Goal: Task Accomplishment & Management: Use online tool/utility

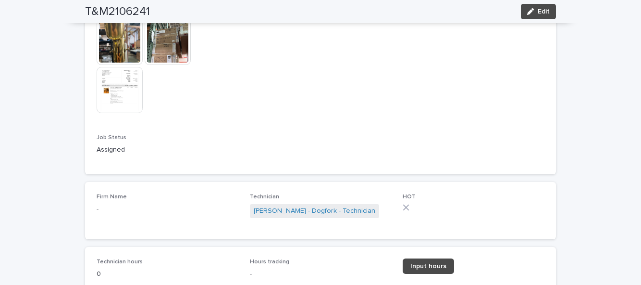
scroll to position [717, 0]
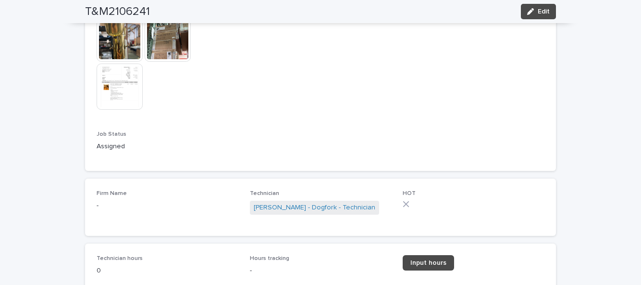
click at [433, 265] on span "Input hours" at bounding box center [428, 262] width 36 height 7
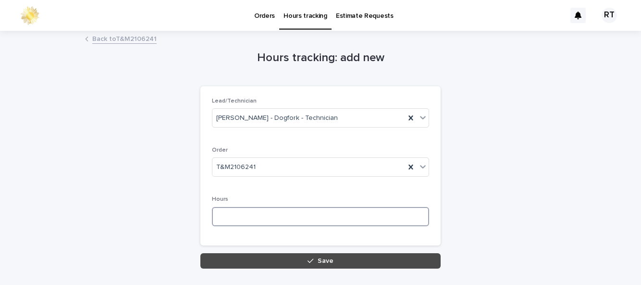
click at [280, 215] on input at bounding box center [320, 216] width 217 height 19
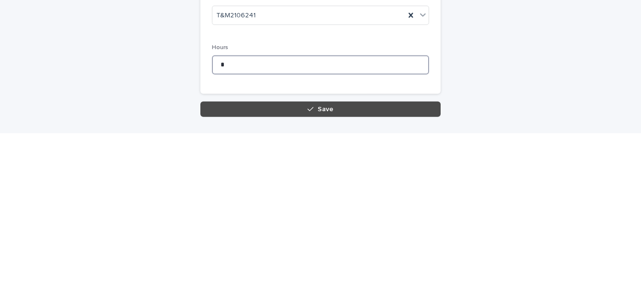
type input "*"
click at [331, 260] on span "Save" at bounding box center [326, 260] width 16 height 7
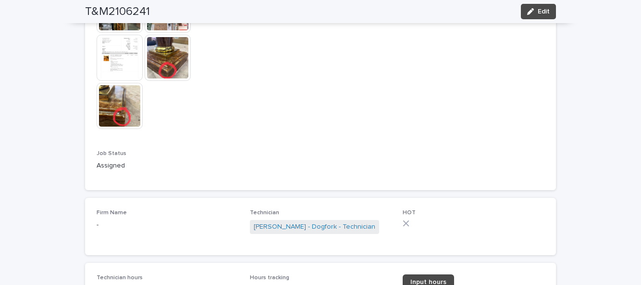
scroll to position [770, 0]
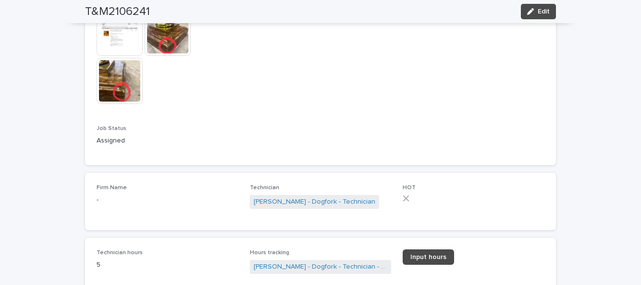
click at [543, 14] on span "Edit" at bounding box center [544, 11] width 12 height 7
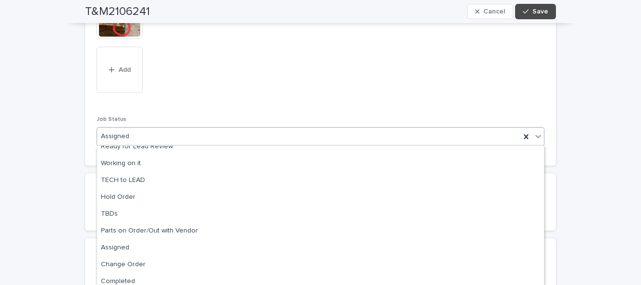
scroll to position [96, 0]
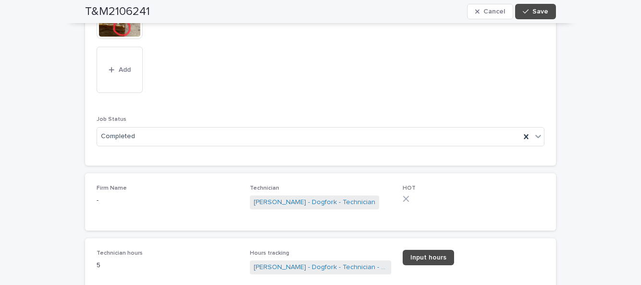
click at [550, 15] on button "Save" at bounding box center [535, 11] width 41 height 15
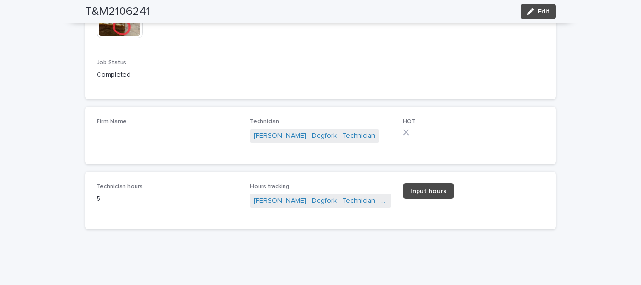
scroll to position [770, 0]
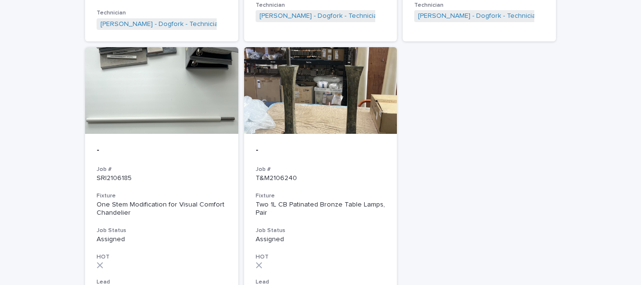
scroll to position [983, 0]
click at [322, 191] on h3 "Fixture" at bounding box center [321, 195] width 130 height 8
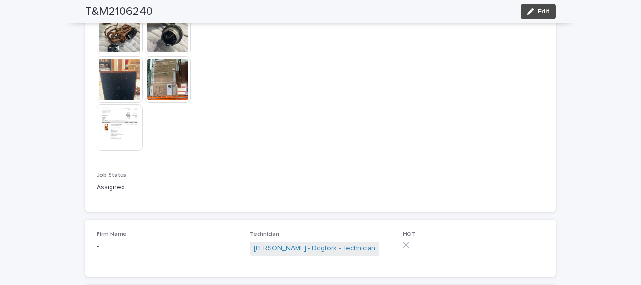
scroll to position [659, 0]
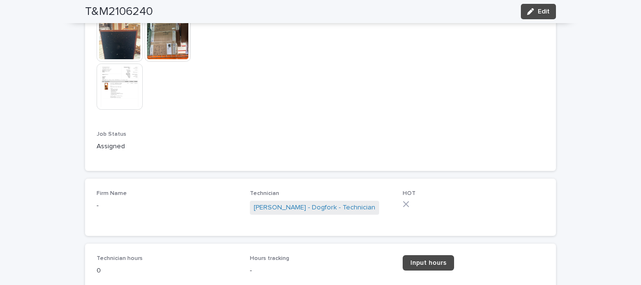
click at [432, 259] on span "Input hours" at bounding box center [428, 262] width 36 height 7
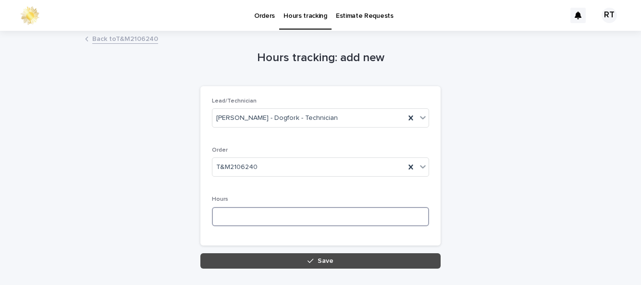
click at [278, 207] on input at bounding box center [320, 216] width 217 height 19
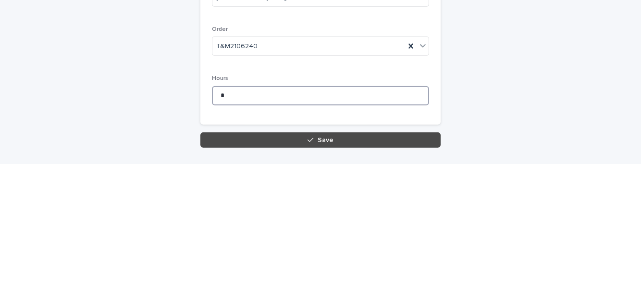
type input "*"
click at [328, 253] on button "Save" at bounding box center [320, 260] width 240 height 15
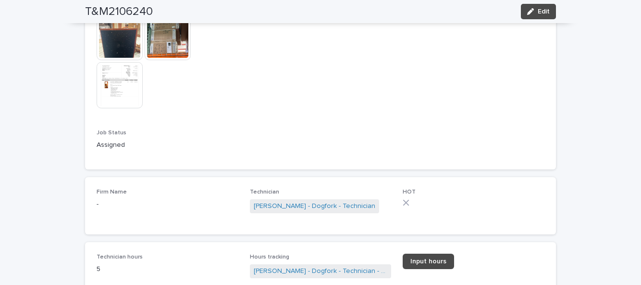
scroll to position [658, 0]
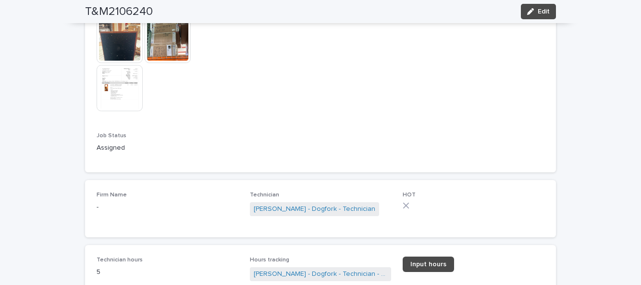
click at [546, 12] on span "Edit" at bounding box center [544, 11] width 12 height 7
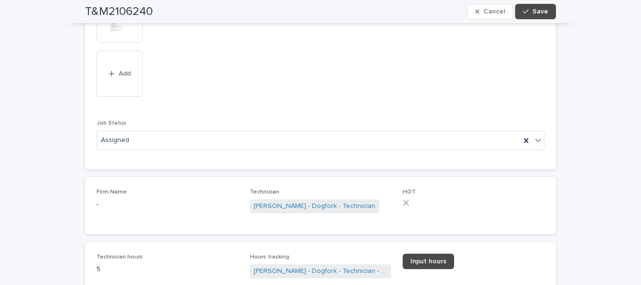
scroll to position [767, 0]
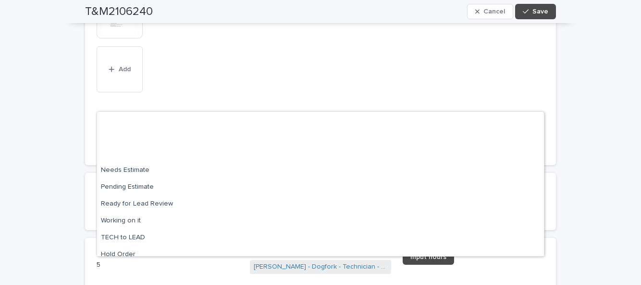
scroll to position [91, 0]
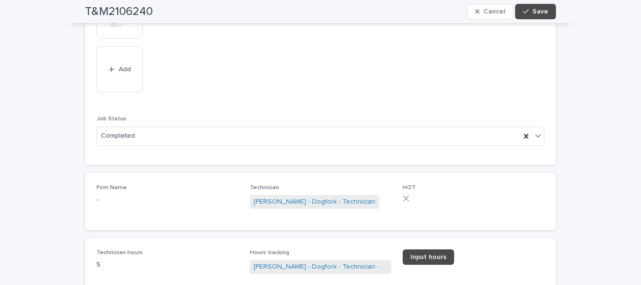
click at [554, 12] on button "Save" at bounding box center [535, 11] width 41 height 15
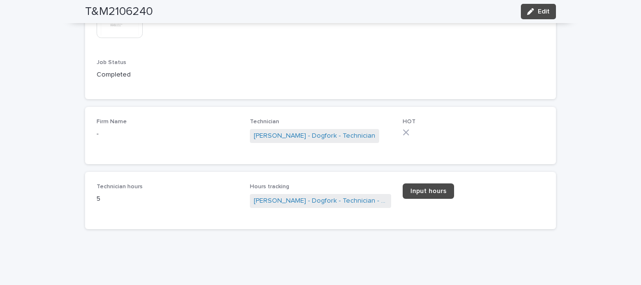
scroll to position [65, 0]
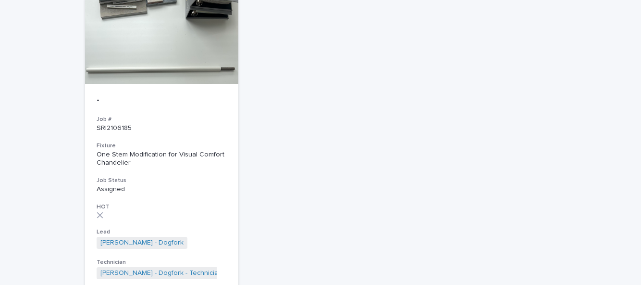
scroll to position [1037, 0]
